Goal: Task Accomplishment & Management: Manage account settings

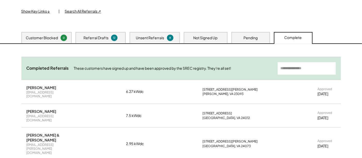
scroll to position [86, 0]
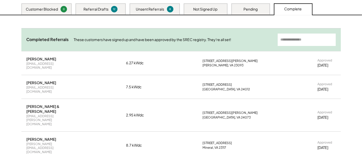
click at [255, 8] on div "Pending" at bounding box center [250, 9] width 14 height 5
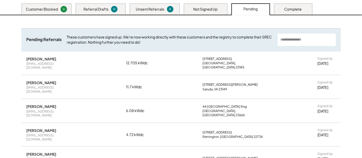
click at [286, 11] on div "Complete" at bounding box center [293, 9] width 18 height 5
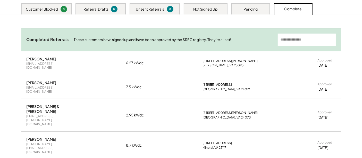
click at [246, 10] on div "Pending" at bounding box center [250, 9] width 14 height 5
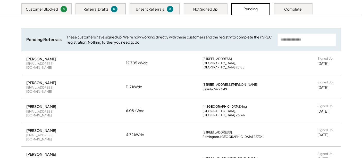
click at [115, 8] on div "12" at bounding box center [114, 9] width 5 height 4
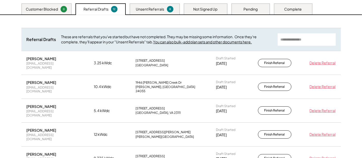
click at [156, 11] on div "Unsent Referrals 8" at bounding box center [155, 8] width 50 height 11
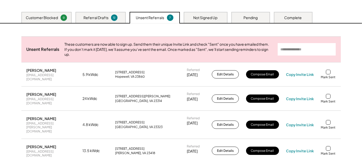
scroll to position [57, 0]
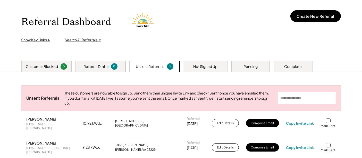
click at [184, 32] on div "Referral Dashboard Show Key Links ↓ | Search All Referrals ↗ Create New Referral" at bounding box center [180, 25] width 319 height 35
click at [112, 67] on div "12" at bounding box center [114, 66] width 5 height 4
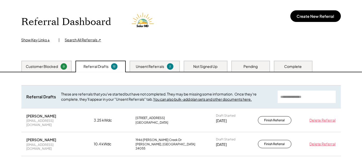
click at [194, 66] on div "Not Signed Up" at bounding box center [205, 66] width 24 height 5
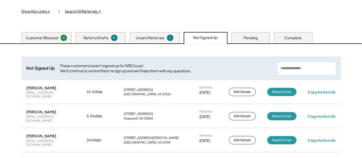
scroll to position [0, 0]
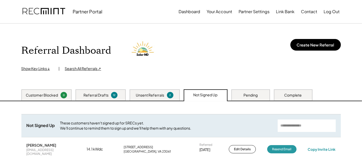
click at [163, 96] on div "Unsent Referrals" at bounding box center [150, 94] width 28 height 5
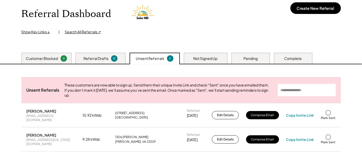
scroll to position [57, 0]
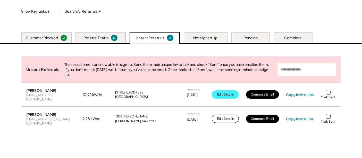
click at [217, 97] on button "Edit Details" at bounding box center [225, 94] width 27 height 8
